Goal: Task Accomplishment & Management: Manage account settings

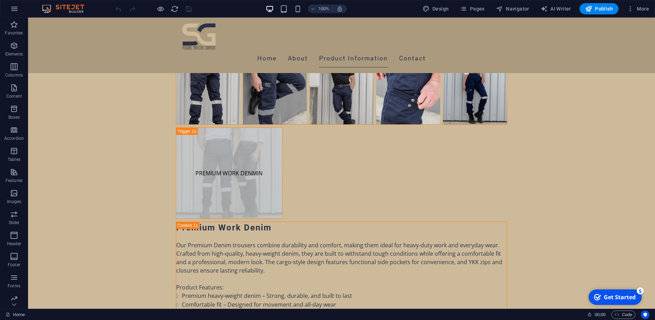
scroll to position [5495, 0]
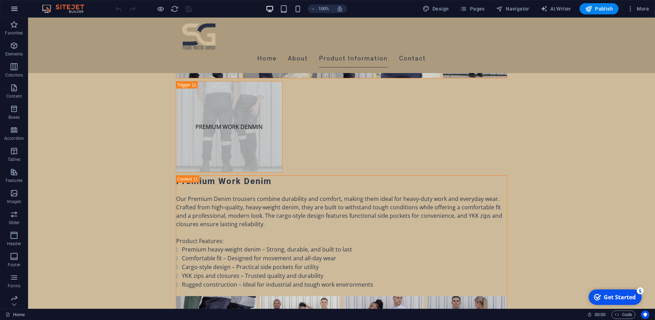
click at [0, 0] on button "button" at bounding box center [0, 0] width 0 height 0
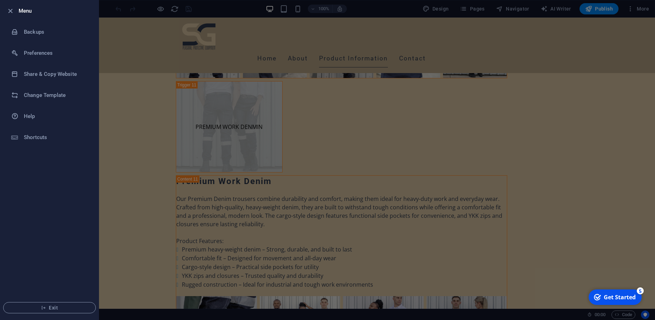
click at [447, 102] on div at bounding box center [327, 160] width 655 height 320
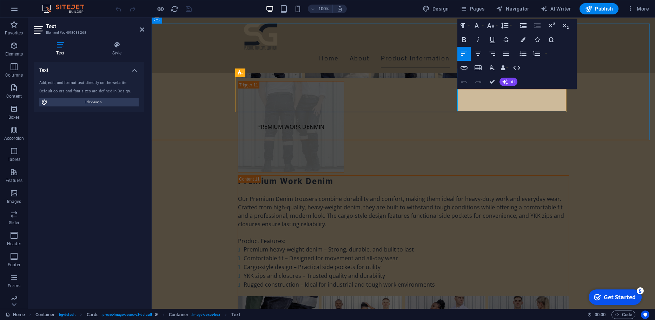
drag, startPoint x: 538, startPoint y: 93, endPoint x: 480, endPoint y: 95, distance: 58.3
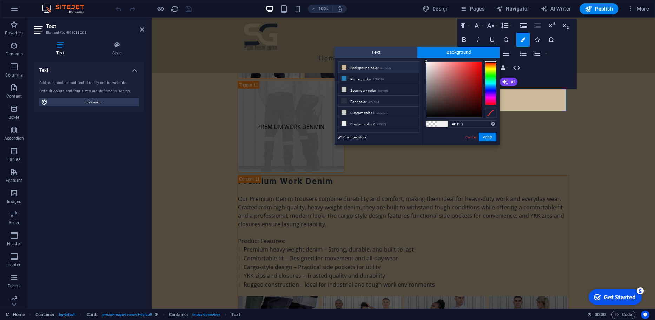
type input "rgba(205, 186, 154, 0)"
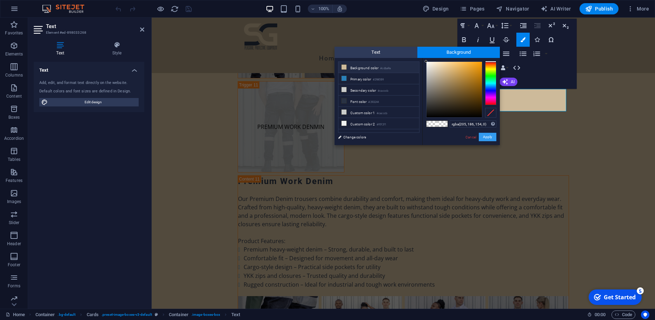
click at [488, 135] on button "Apply" at bounding box center [488, 137] width 18 height 8
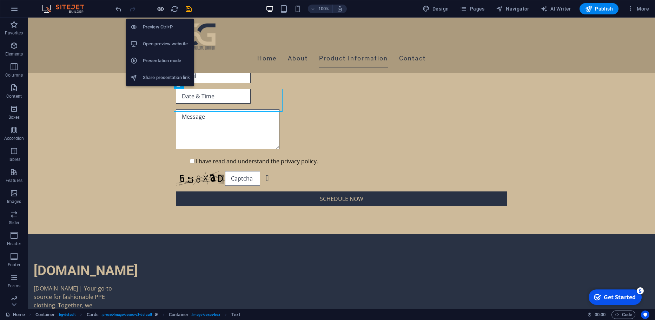
scroll to position [2011, 0]
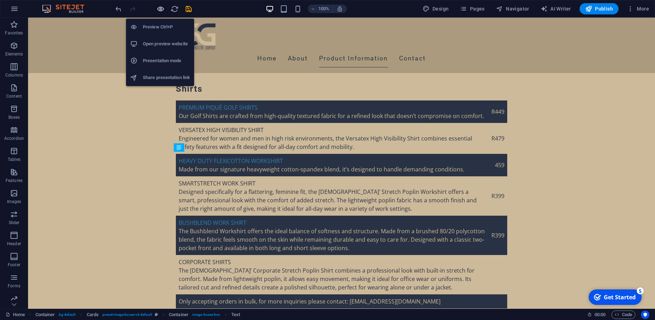
scroll to position [5432, 0]
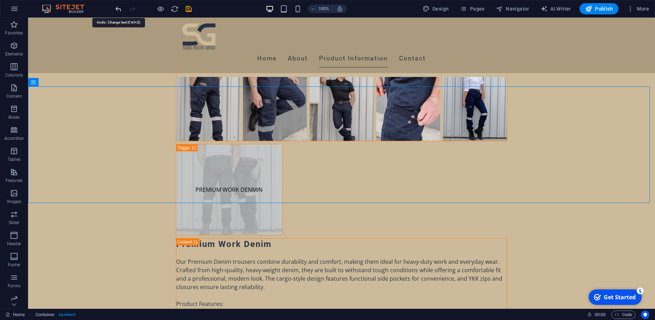
click at [134, 24] on div "Home About Product Information Contact" at bounding box center [341, 45] width 627 height 55
click at [0, 0] on icon "redo" at bounding box center [0, 0] width 0 height 0
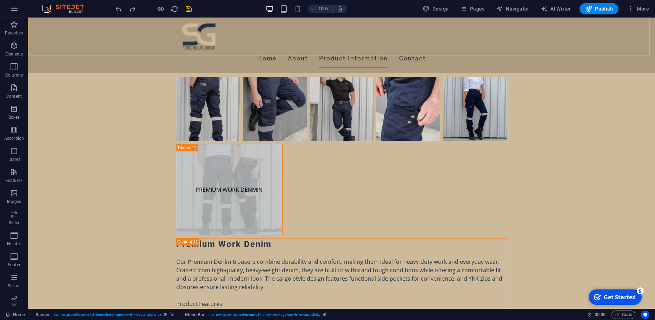
click at [0, 0] on icon "redo" at bounding box center [0, 0] width 0 height 0
